Goal: Task Accomplishment & Management: Manage account settings

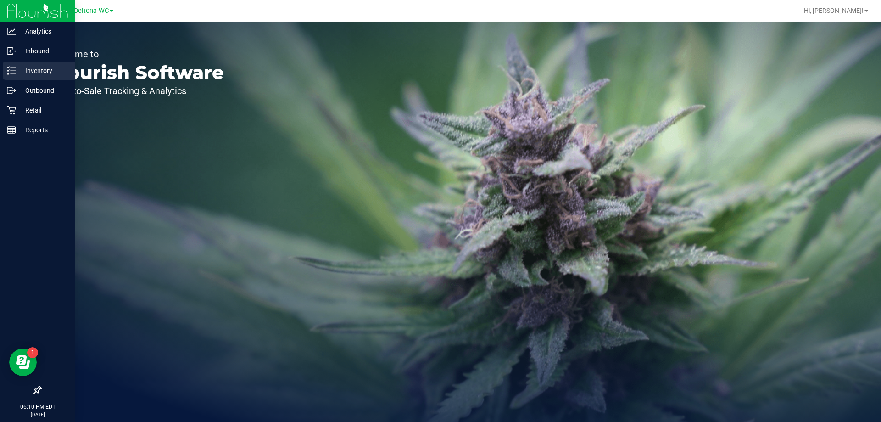
click at [12, 75] on div "Inventory" at bounding box center [39, 70] width 72 height 18
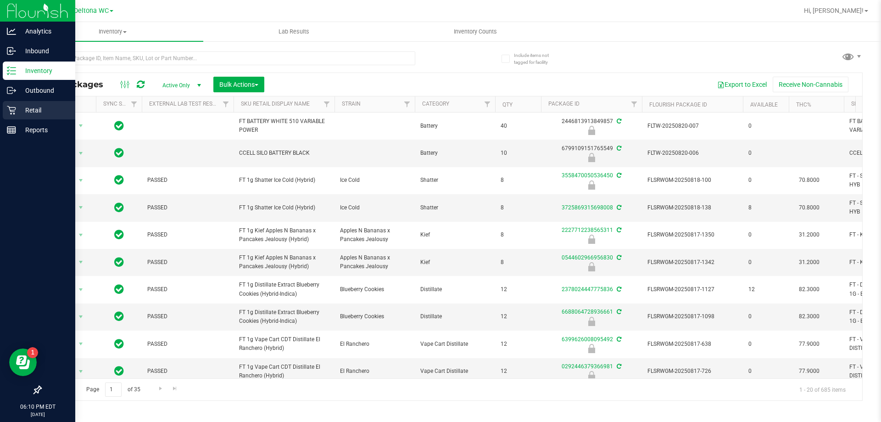
click at [22, 109] on p "Retail" at bounding box center [43, 110] width 55 height 11
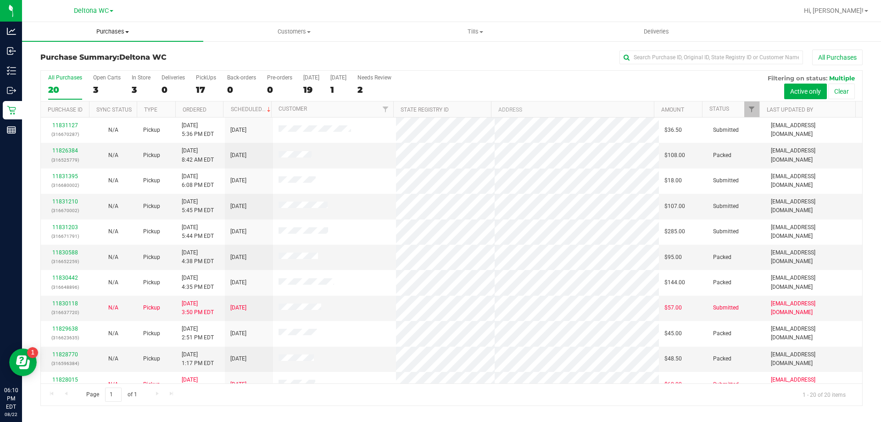
click at [110, 33] on span "Purchases" at bounding box center [112, 32] width 181 height 8
click at [93, 69] on li "Fulfillment" at bounding box center [112, 66] width 181 height 11
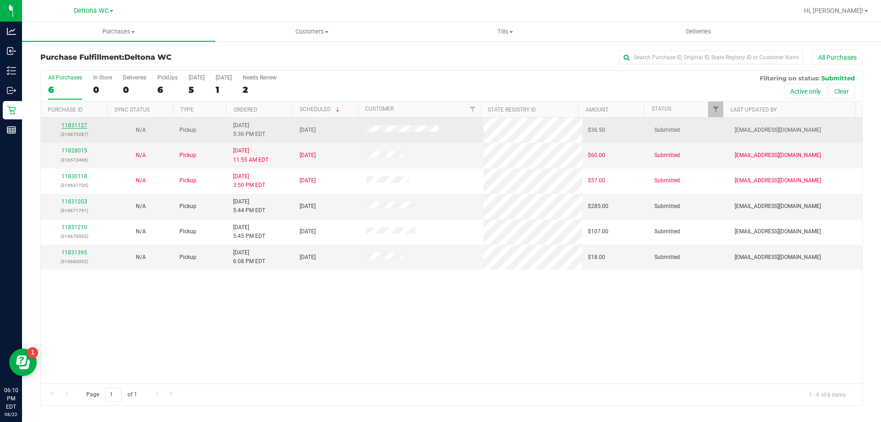
click at [75, 123] on link "11831127" at bounding box center [74, 125] width 26 height 6
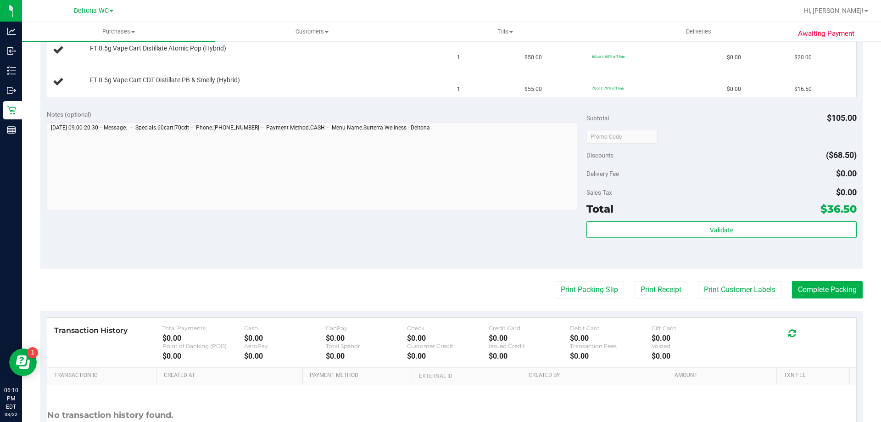
scroll to position [275, 0]
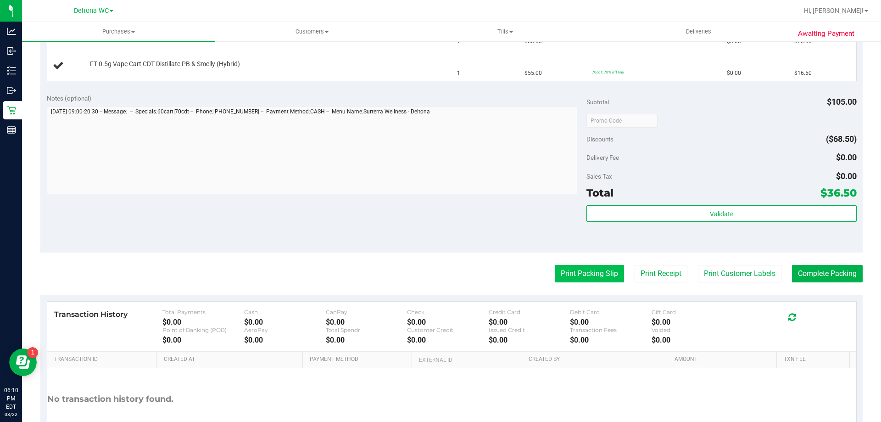
click at [569, 274] on button "Print Packing Slip" at bounding box center [589, 273] width 69 height 17
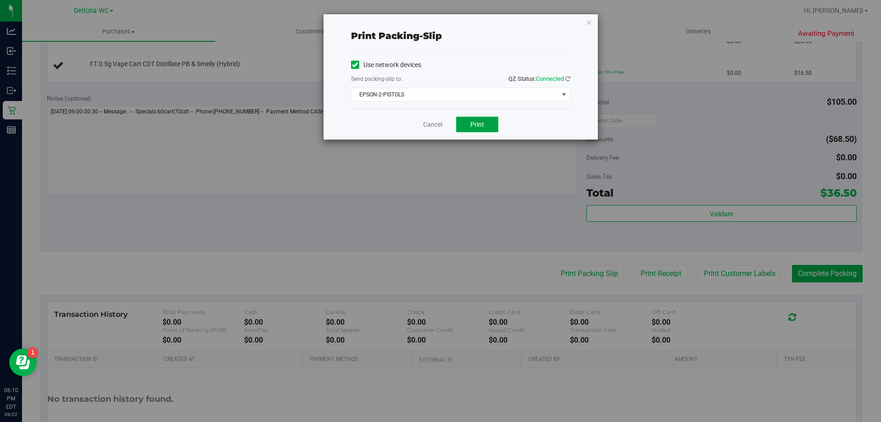
click at [479, 128] on span "Print" at bounding box center [477, 124] width 14 height 7
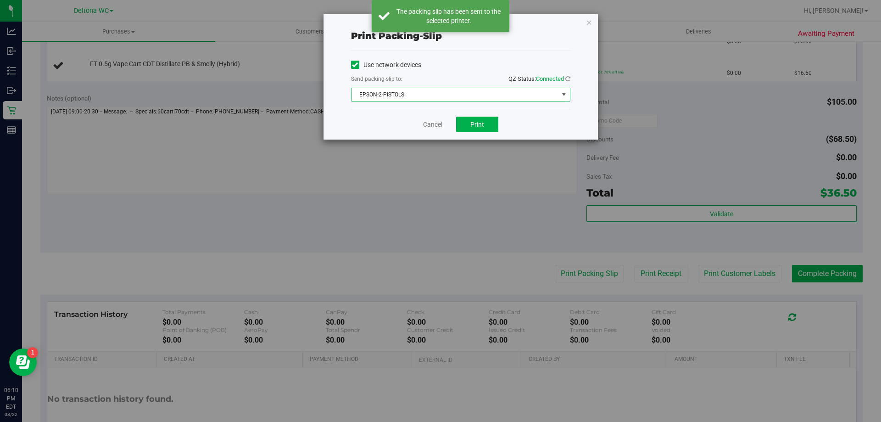
click at [534, 95] on span "EPSON-2-PISTOLS" at bounding box center [454, 94] width 207 height 13
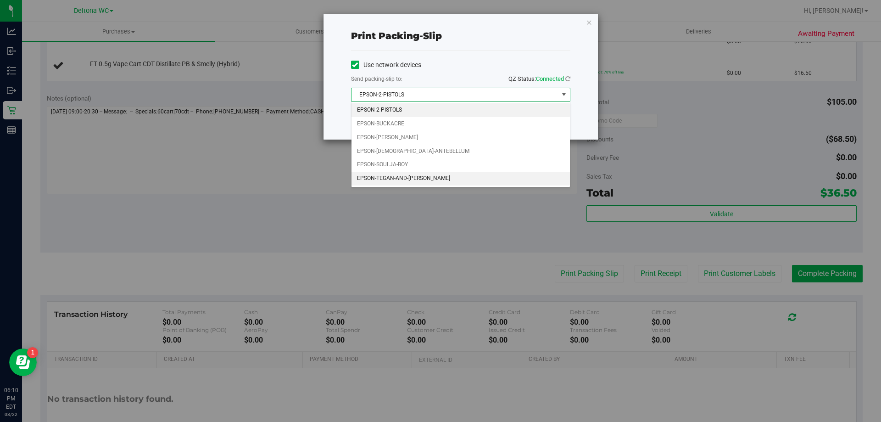
click at [510, 178] on li "EPSON-TEGAN-AND-[PERSON_NAME]" at bounding box center [460, 179] width 218 height 14
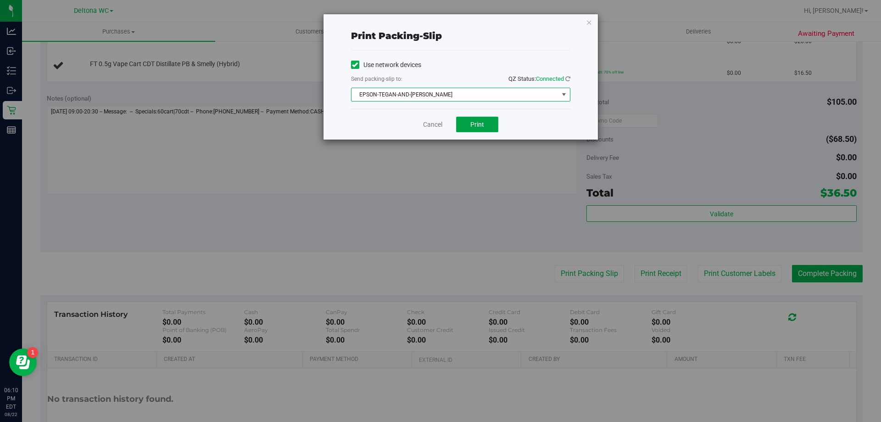
click at [482, 121] on span "Print" at bounding box center [477, 124] width 14 height 7
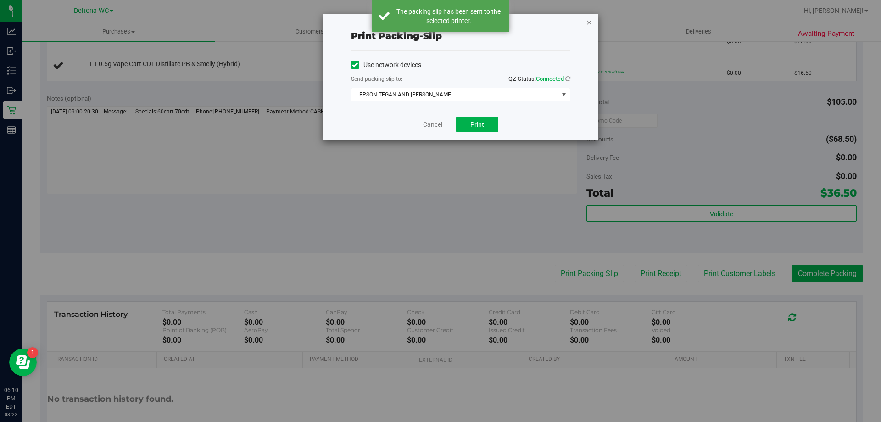
click at [590, 24] on icon "button" at bounding box center [589, 22] width 6 height 11
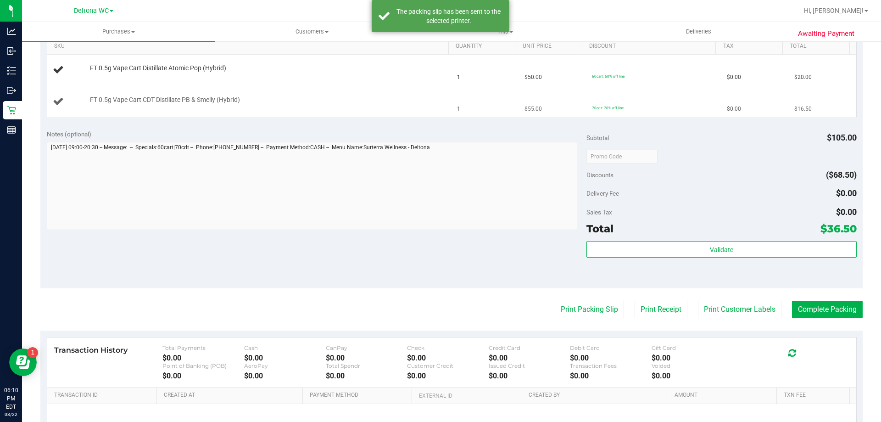
scroll to position [184, 0]
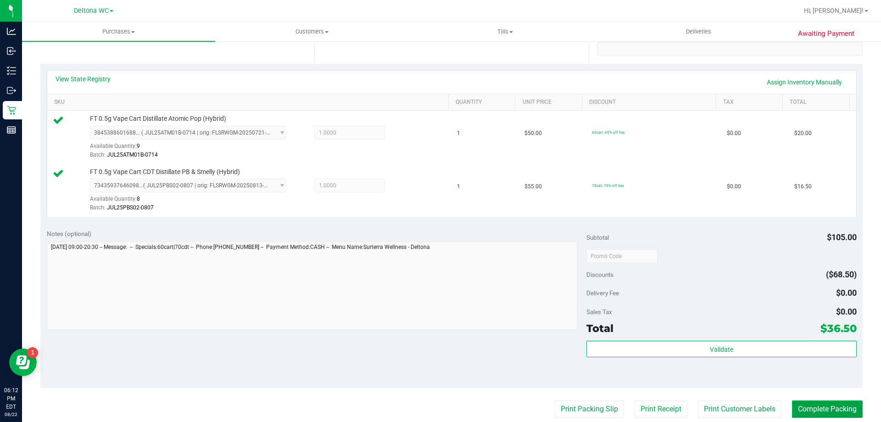
click at [806, 404] on button "Complete Packing" at bounding box center [827, 408] width 71 height 17
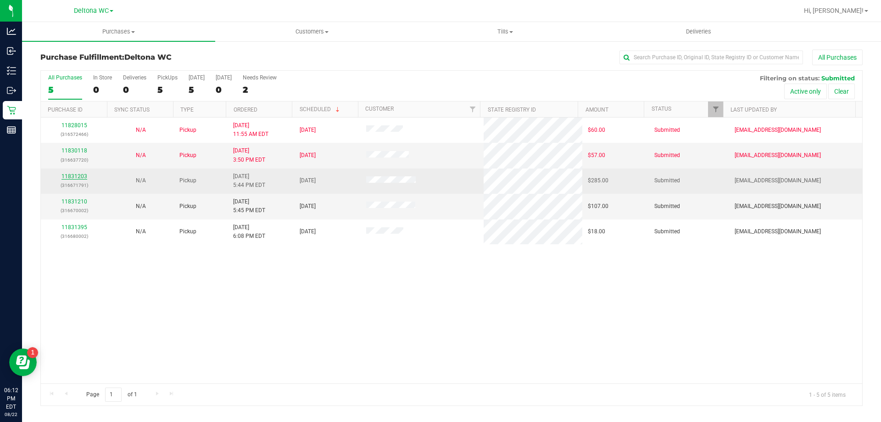
click at [79, 176] on link "11831203" at bounding box center [74, 176] width 26 height 6
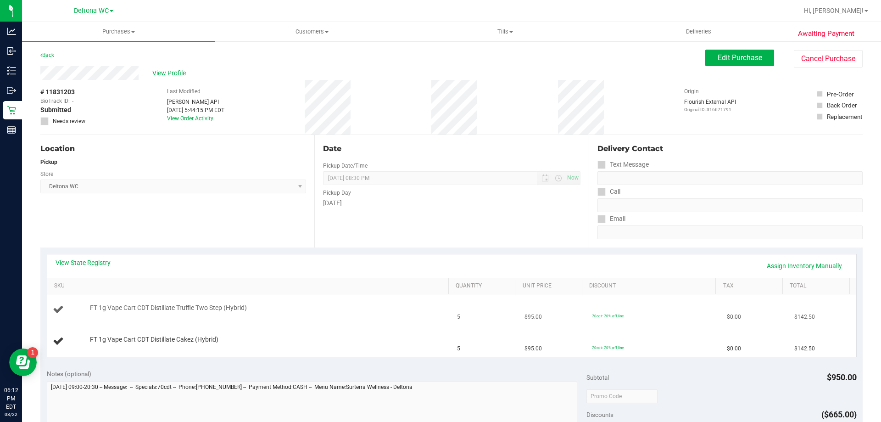
scroll to position [184, 0]
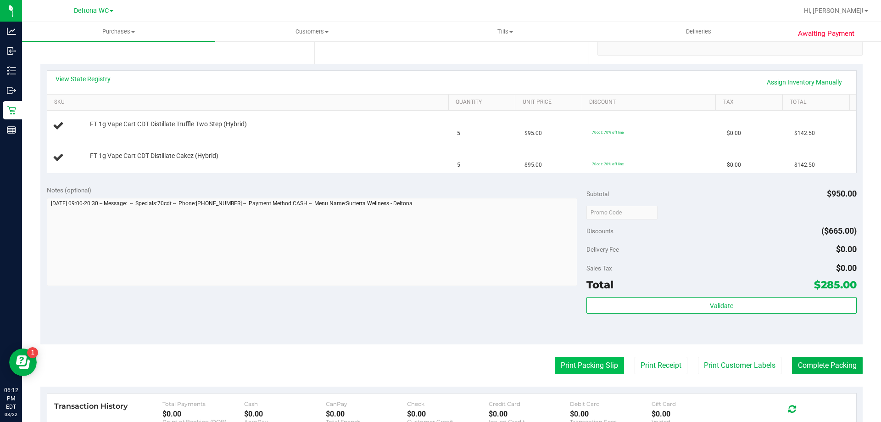
click at [590, 364] on button "Print Packing Slip" at bounding box center [589, 364] width 69 height 17
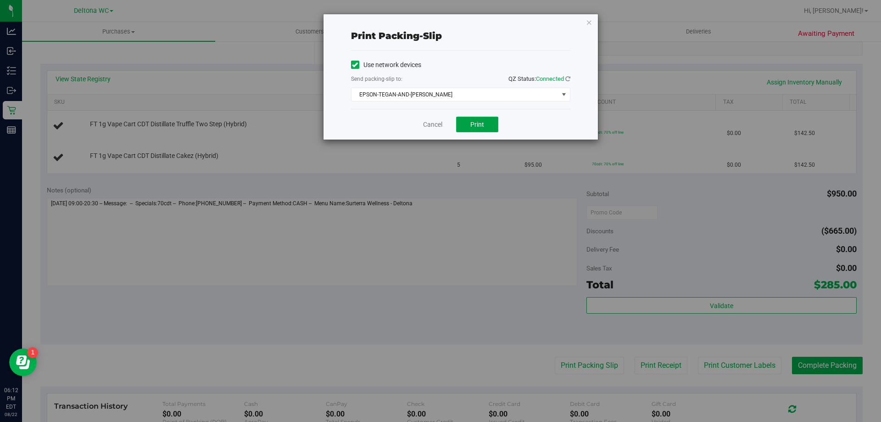
click at [475, 119] on button "Print" at bounding box center [477, 125] width 42 height 16
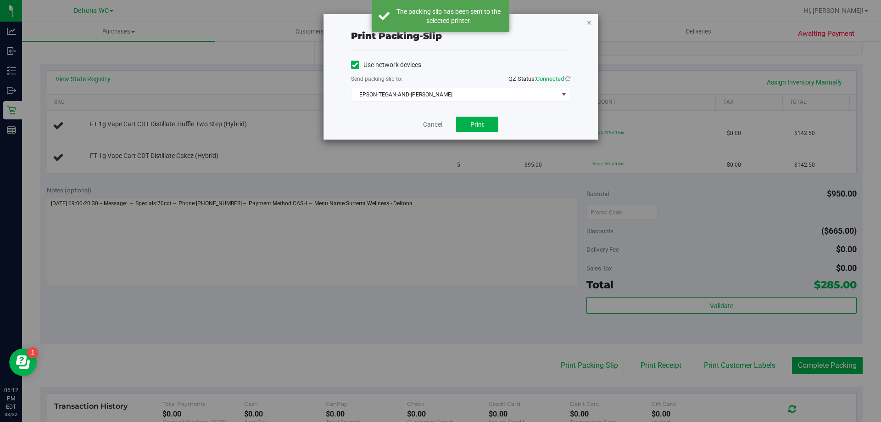
click at [587, 22] on icon "button" at bounding box center [589, 22] width 6 height 11
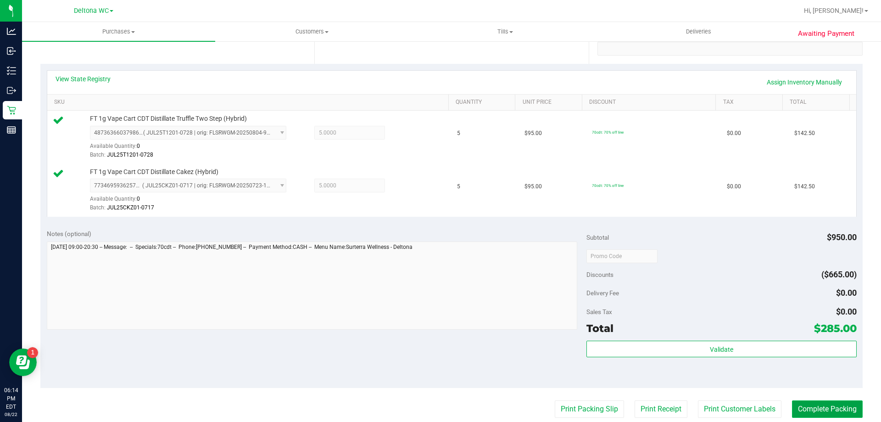
click at [832, 411] on button "Complete Packing" at bounding box center [827, 408] width 71 height 17
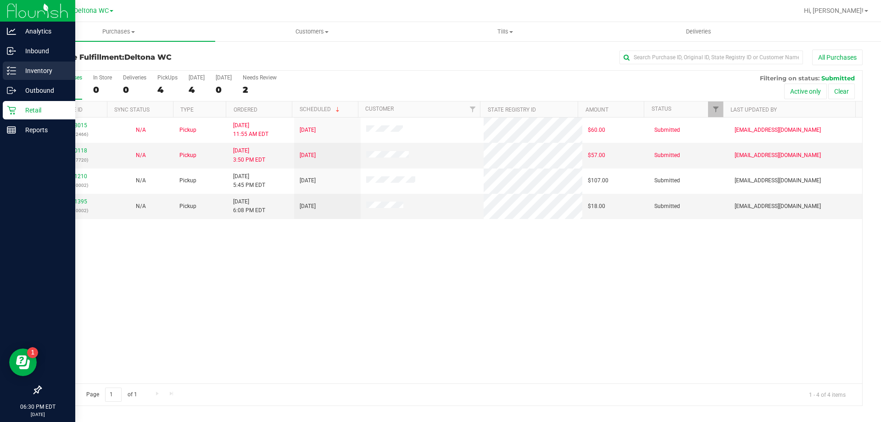
click at [40, 72] on p "Inventory" at bounding box center [43, 70] width 55 height 11
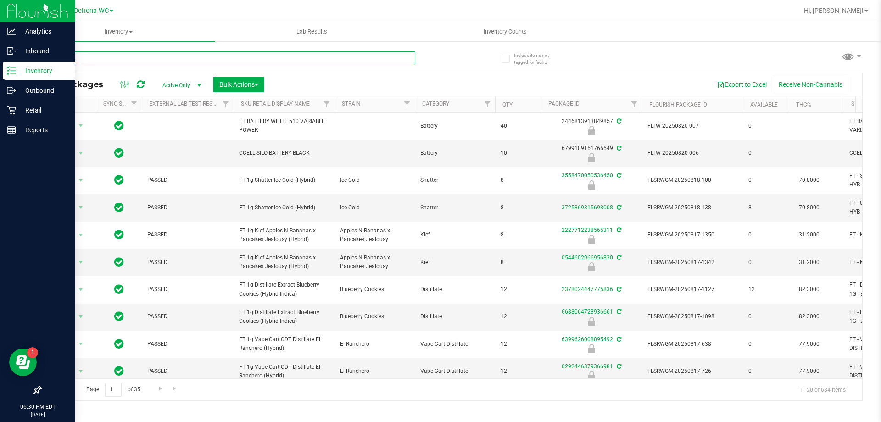
click at [240, 63] on input "text" at bounding box center [227, 58] width 375 height 14
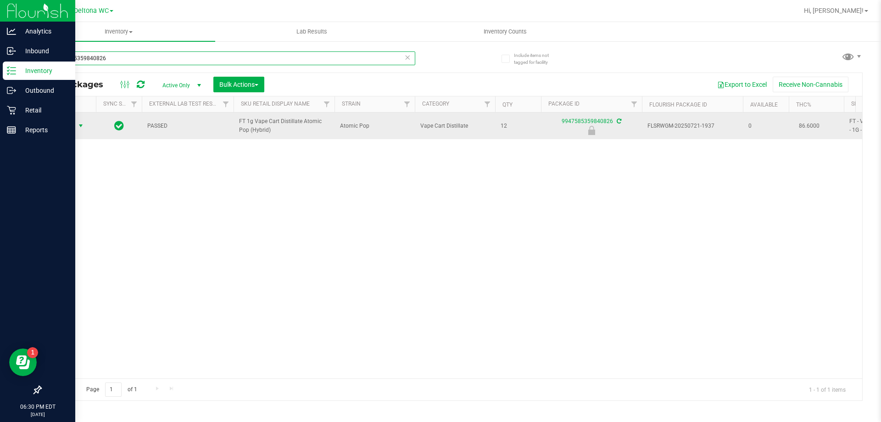
type input "9947585359840826"
click at [74, 123] on span "Action" at bounding box center [62, 125] width 25 height 13
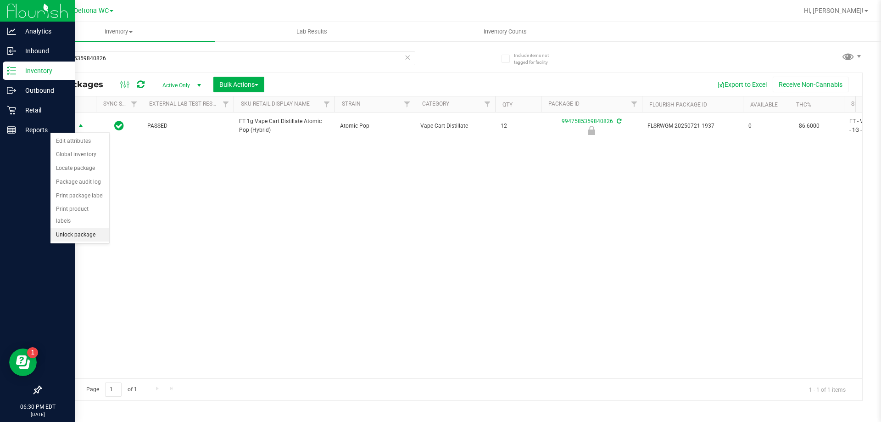
click at [76, 228] on li "Unlock package" at bounding box center [79, 235] width 59 height 14
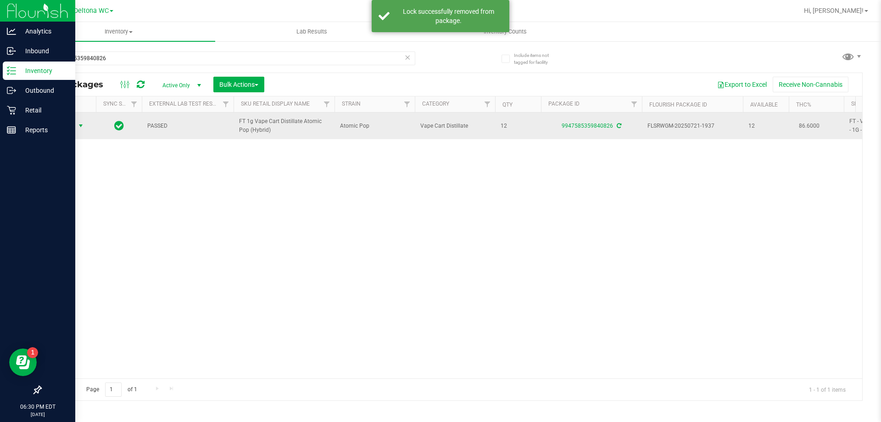
click at [74, 130] on span "Action" at bounding box center [62, 125] width 25 height 13
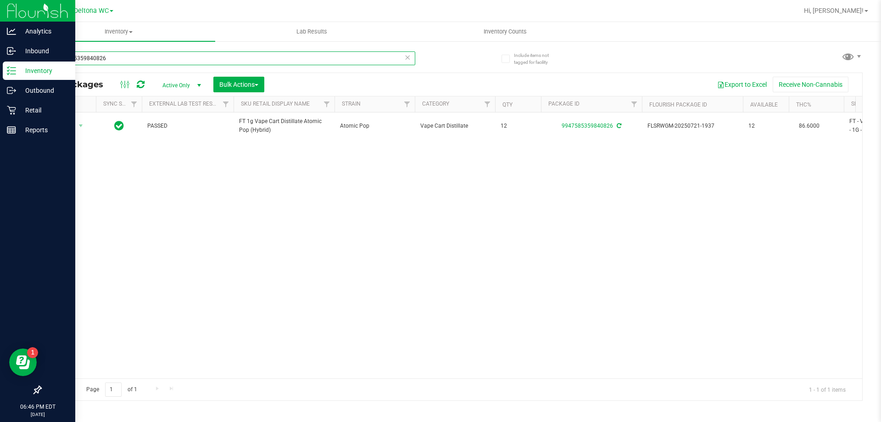
drag, startPoint x: 111, startPoint y: 57, endPoint x: 58, endPoint y: 60, distance: 52.4
click at [57, 61] on input "9947585359840826" at bounding box center [227, 58] width 375 height 14
type input "9"
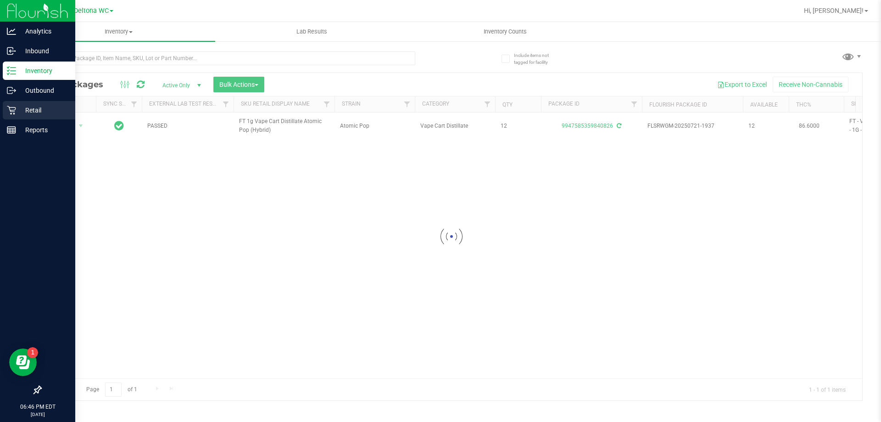
click at [22, 107] on p "Retail" at bounding box center [43, 110] width 55 height 11
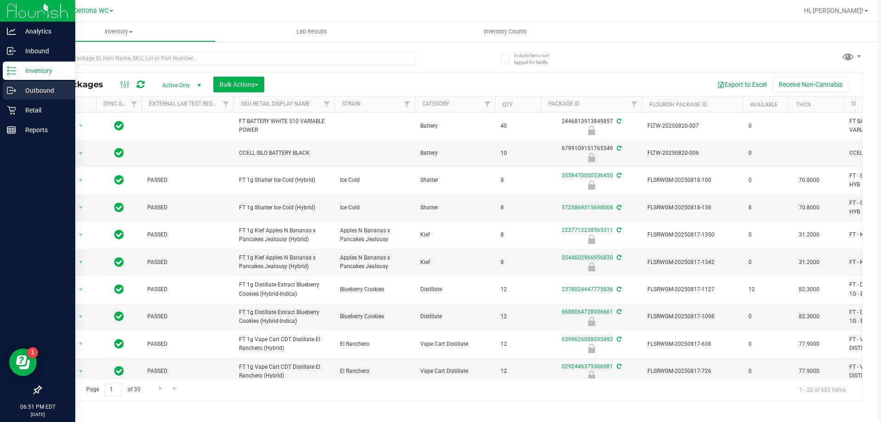
click at [2, 83] on link "Outbound" at bounding box center [37, 91] width 75 height 20
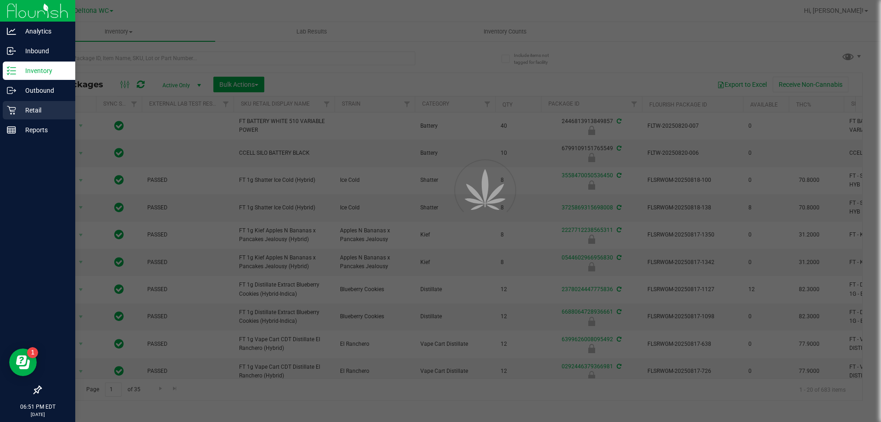
click at [14, 112] on icon at bounding box center [11, 110] width 9 height 9
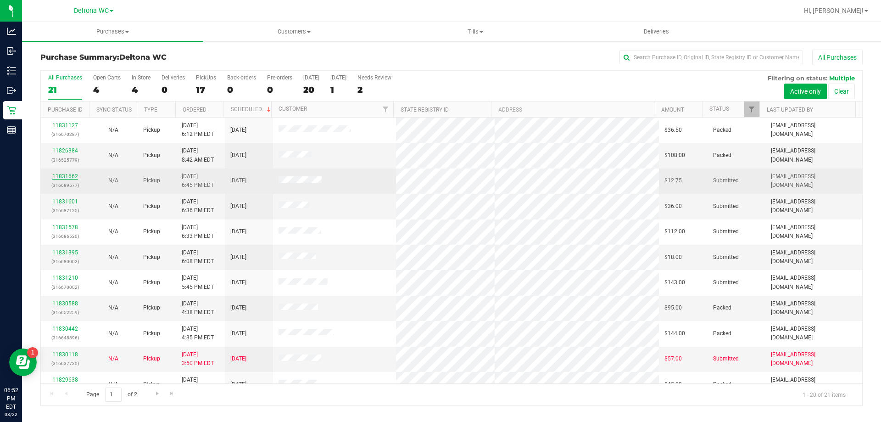
click at [56, 177] on link "11831662" at bounding box center [65, 176] width 26 height 6
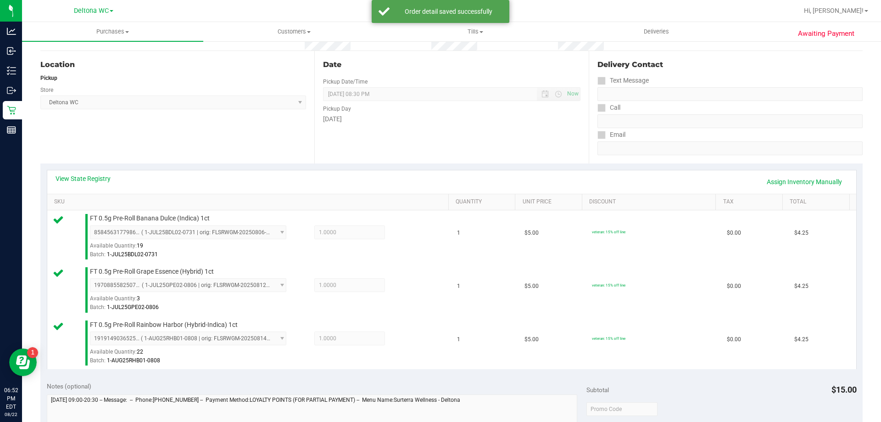
scroll to position [435, 0]
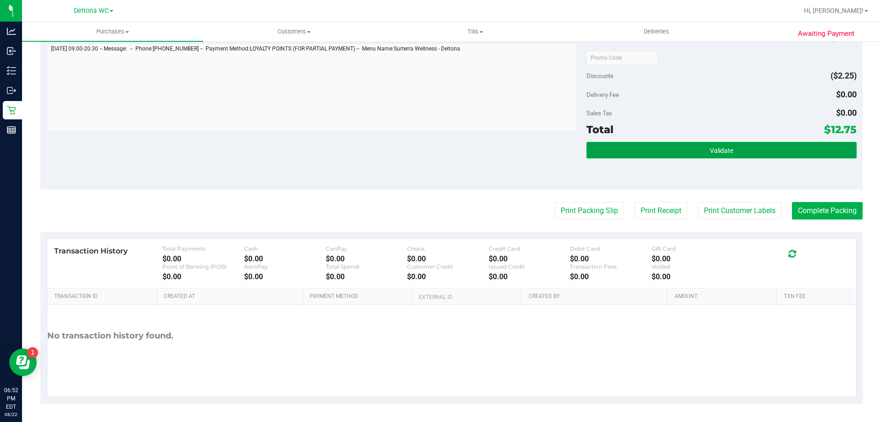
click at [730, 150] on button "Validate" at bounding box center [721, 150] width 270 height 17
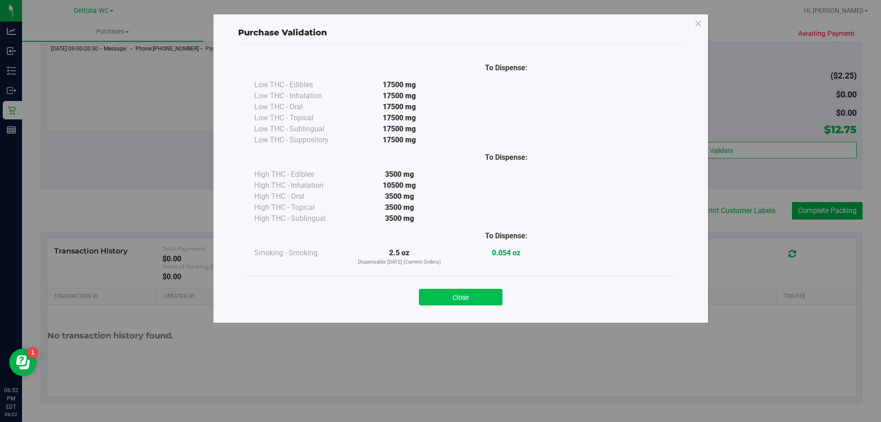
click at [471, 295] on button "Close" at bounding box center [460, 297] width 83 height 17
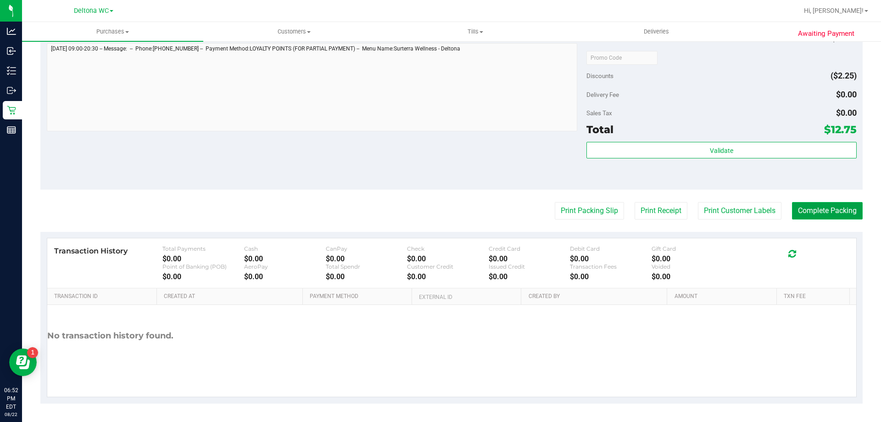
click at [817, 206] on button "Complete Packing" at bounding box center [827, 210] width 71 height 17
